Goal: Navigation & Orientation: Understand site structure

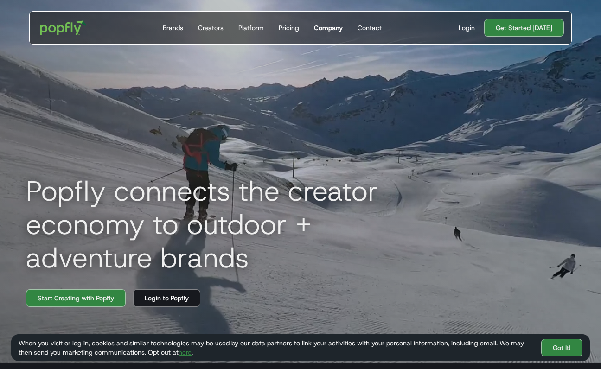
click at [340, 25] on div "Company" at bounding box center [328, 27] width 29 height 9
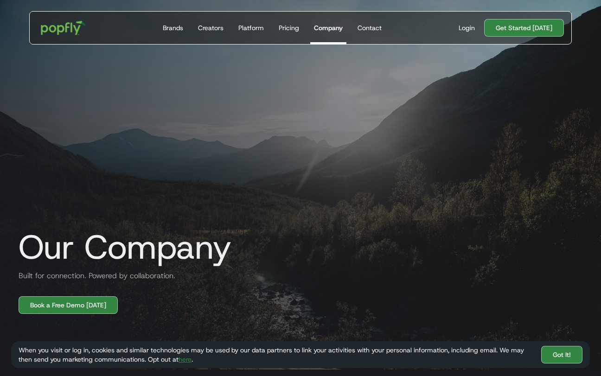
click at [58, 36] on img "home" at bounding box center [64, 27] width 58 height 27
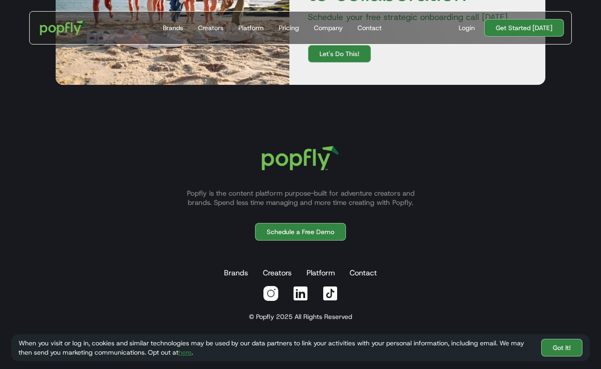
scroll to position [2974, 0]
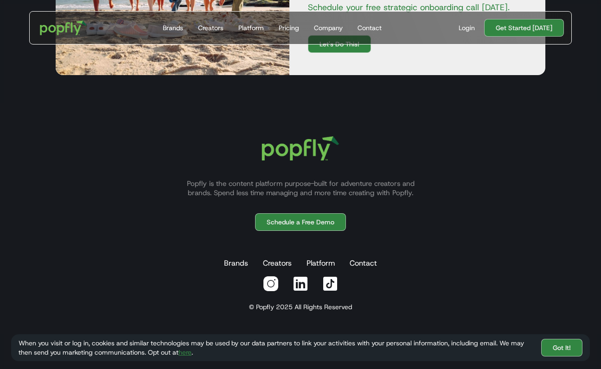
click at [435, 110] on div "Popfly is the content platform purpose-built for adventure creators and brands.…" at bounding box center [300, 218] width 601 height 231
